Goal: Task Accomplishment & Management: Complete application form

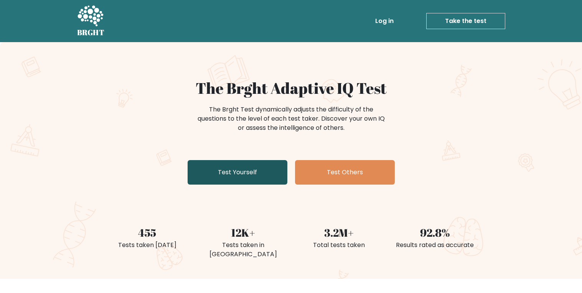
click at [215, 173] on link "Test Yourself" at bounding box center [237, 172] width 100 height 25
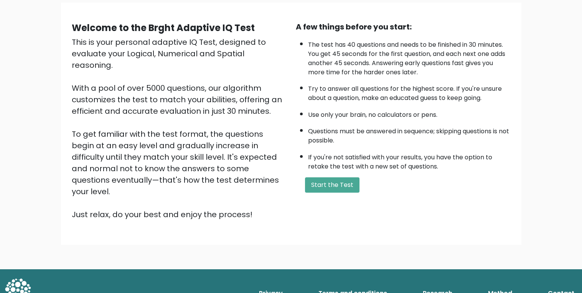
scroll to position [48, 0]
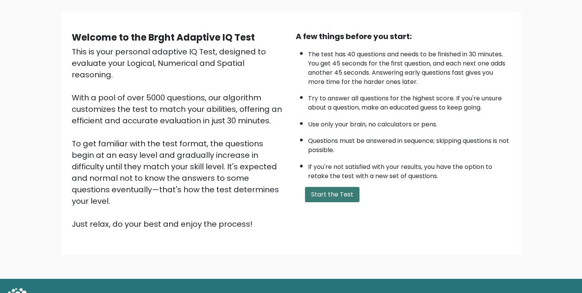
click at [309, 187] on button "Start the Test" at bounding box center [332, 194] width 54 height 15
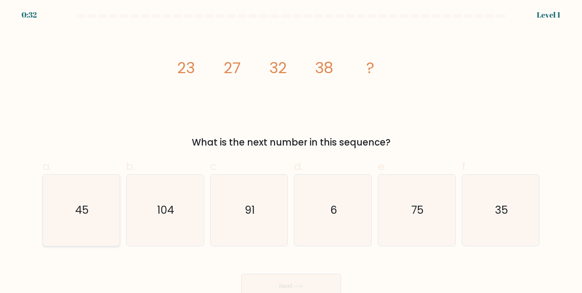
click at [88, 207] on text "45" at bounding box center [81, 210] width 13 height 15
click at [291, 152] on input "a. 45" at bounding box center [291, 149] width 0 height 5
radio input "true"
click at [301, 285] on icon at bounding box center [297, 286] width 10 height 4
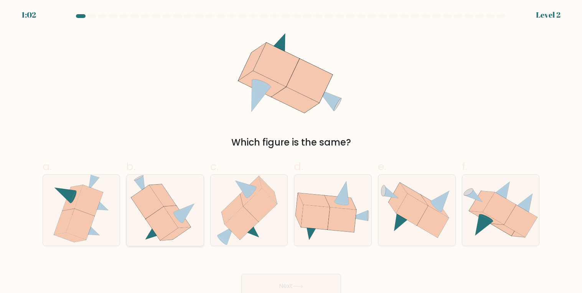
click at [159, 203] on icon at bounding box center [147, 202] width 32 height 34
click at [291, 152] on input "b." at bounding box center [291, 149] width 0 height 5
radio input "true"
click at [284, 276] on button "Next" at bounding box center [291, 286] width 100 height 25
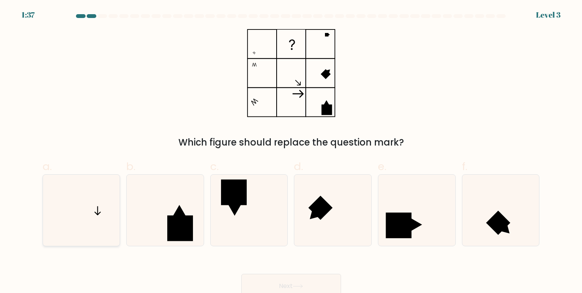
click at [105, 202] on icon at bounding box center [81, 210] width 71 height 71
click at [291, 152] on input "a." at bounding box center [291, 149] width 0 height 5
radio input "true"
click at [282, 279] on button "Next" at bounding box center [291, 286] width 100 height 25
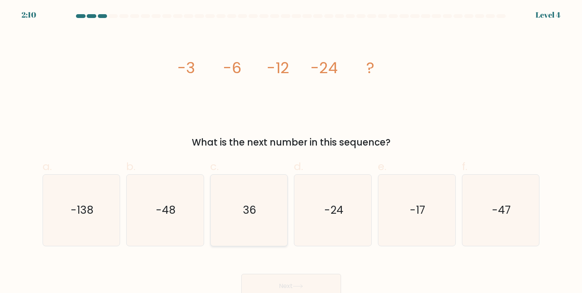
click at [268, 196] on icon "36" at bounding box center [248, 210] width 71 height 71
click at [291, 152] on input "c. 36" at bounding box center [291, 149] width 0 height 5
radio input "true"
click at [161, 215] on text "-48" at bounding box center [166, 210] width 20 height 15
click at [291, 152] on input "b. -48" at bounding box center [291, 149] width 0 height 5
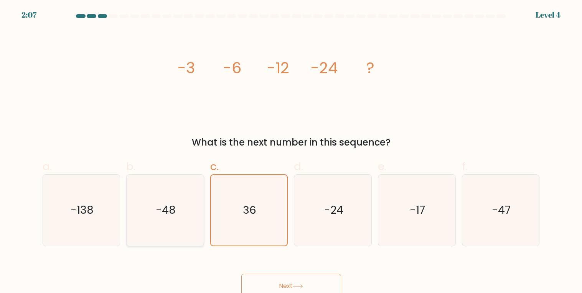
radio input "true"
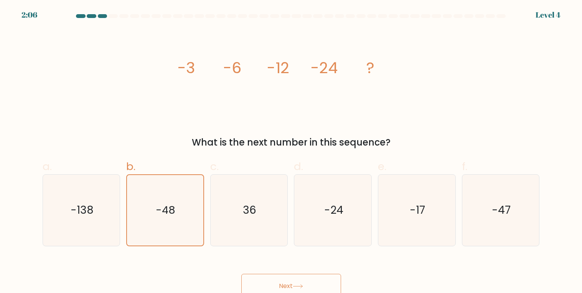
click at [289, 275] on button "Next" at bounding box center [291, 286] width 100 height 25
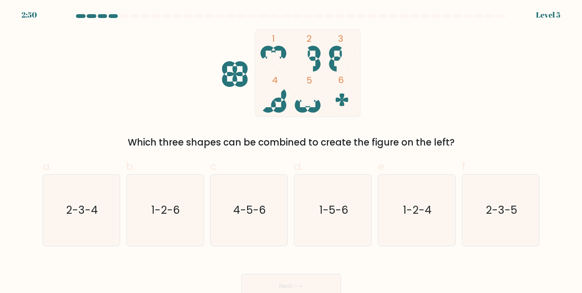
click at [292, 279] on button "Next" at bounding box center [291, 286] width 100 height 25
click at [322, 212] on text "1-5-6" at bounding box center [333, 210] width 29 height 15
click at [291, 152] on input "d. 1-5-6" at bounding box center [291, 149] width 0 height 5
radio input "true"
click at [277, 282] on button "Next" at bounding box center [291, 286] width 100 height 25
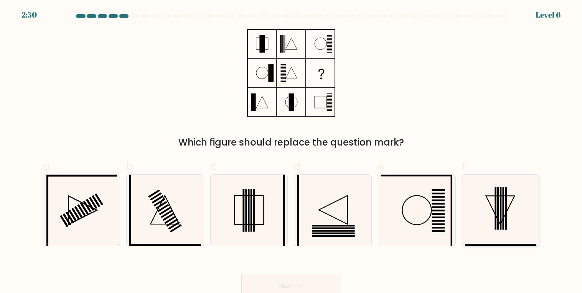
click at [487, 225] on icon at bounding box center [500, 210] width 71 height 71
click at [291, 152] on input "f." at bounding box center [291, 149] width 0 height 5
radio input "true"
click at [292, 279] on button "Next" at bounding box center [291, 286] width 100 height 25
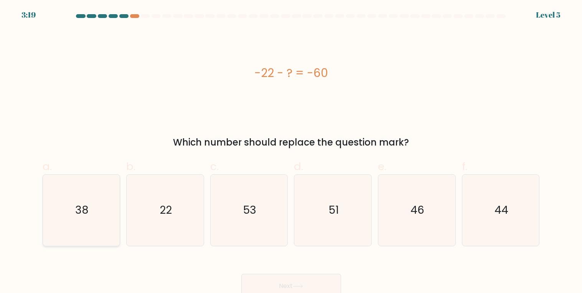
click at [106, 207] on icon "38" at bounding box center [81, 210] width 71 height 71
click at [291, 152] on input "a. 38" at bounding box center [291, 149] width 0 height 5
radio input "true"
click at [277, 285] on button "Next" at bounding box center [291, 286] width 100 height 25
